Goal: Navigation & Orientation: Understand site structure

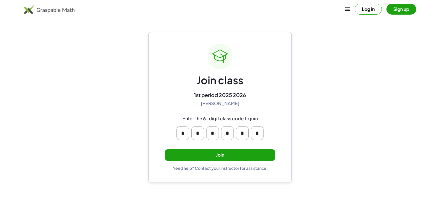
click at [198, 155] on button "Join" at bounding box center [220, 155] width 111 height 12
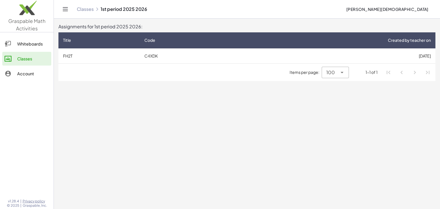
click at [344, 71] on icon at bounding box center [342, 72] width 7 height 7
click at [338, 88] on div "10" at bounding box center [336, 87] width 18 height 7
type input "**"
click at [19, 44] on div "Whiteboards" at bounding box center [33, 43] width 32 height 7
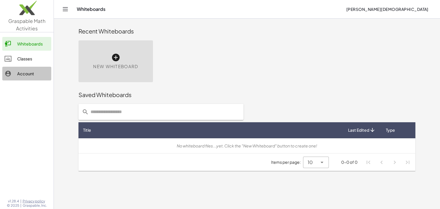
click at [29, 70] on div "Account" at bounding box center [33, 73] width 32 height 7
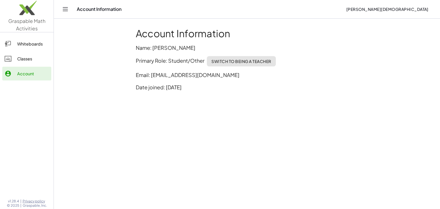
click at [24, 63] on link "Classes" at bounding box center [26, 59] width 49 height 14
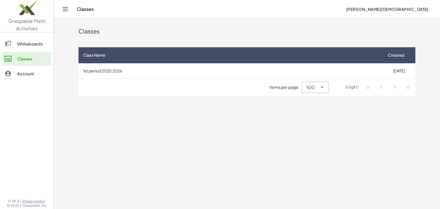
click at [391, 58] on span "Created" at bounding box center [396, 55] width 16 height 6
click at [406, 56] on icon at bounding box center [407, 55] width 6 height 6
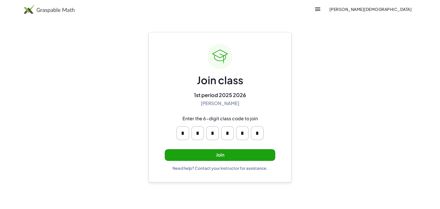
click at [321, 10] on icon "button" at bounding box center [317, 9] width 7 height 7
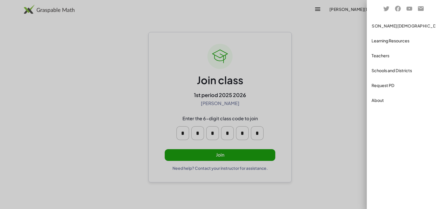
click at [385, 45] on link "Learning Resources" at bounding box center [403, 41] width 68 height 14
